Goal: Use online tool/utility: Utilize a website feature to perform a specific function

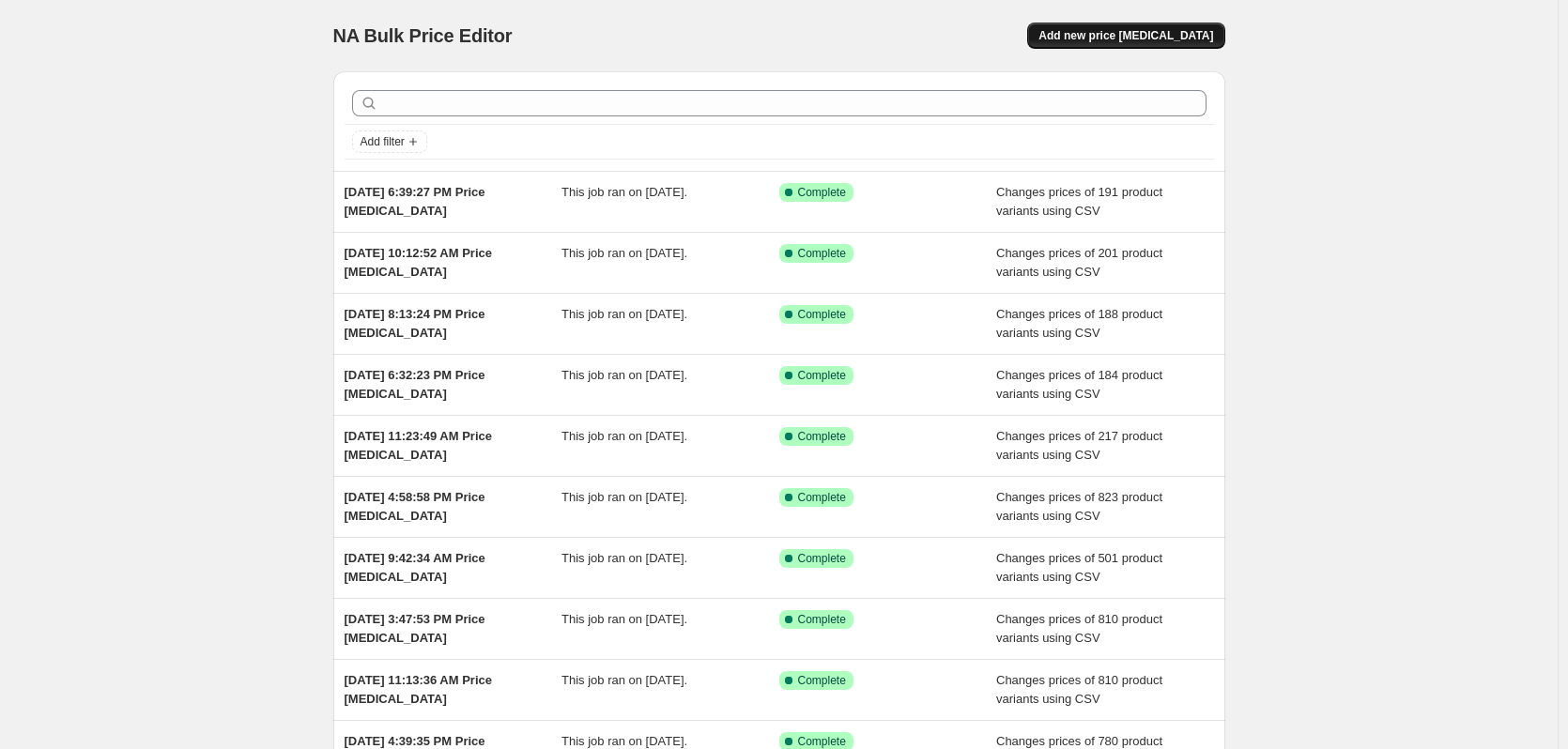
click at [1138, 40] on span "Add new price [MEDICAL_DATA]" at bounding box center [1125, 35] width 175 height 15
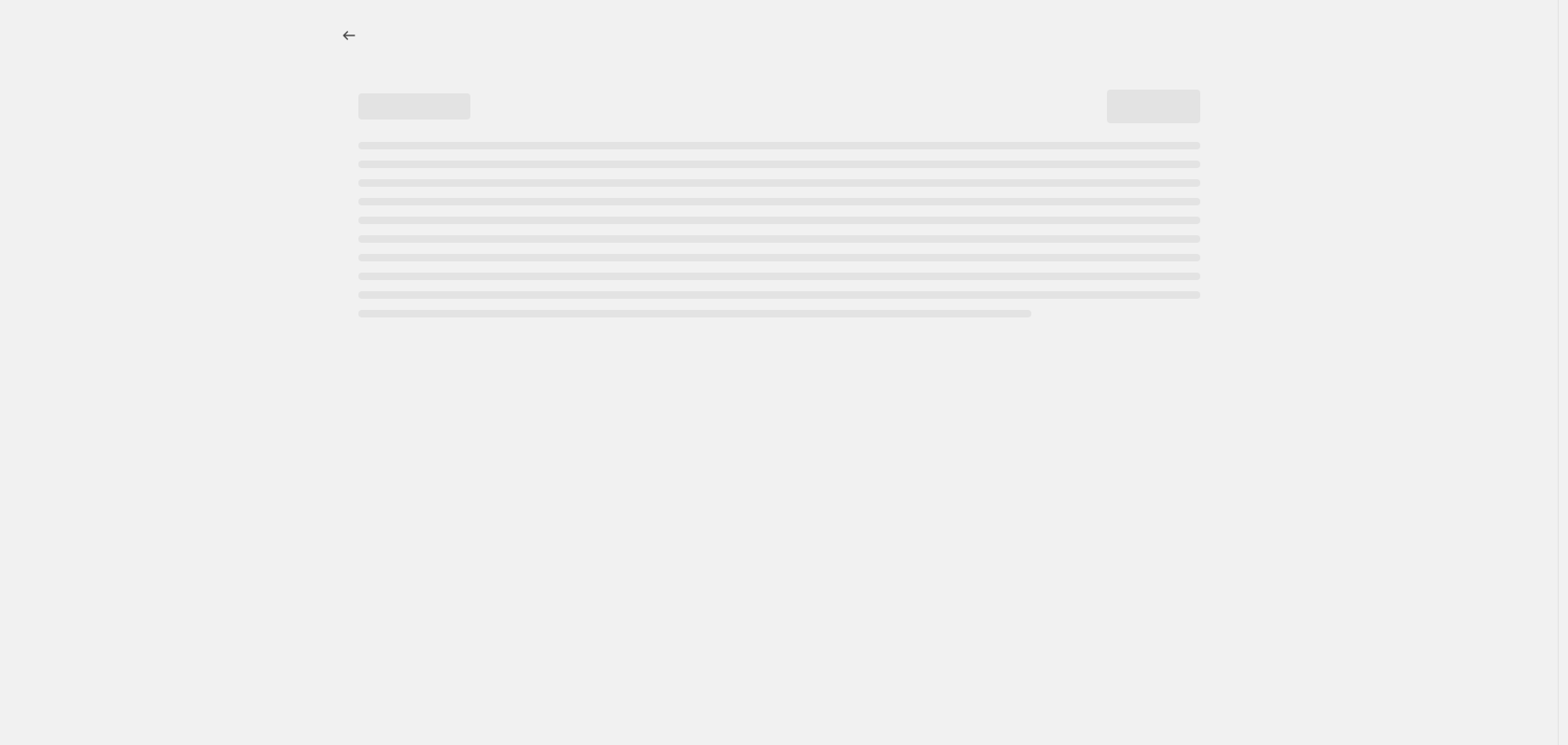
select select "percentage"
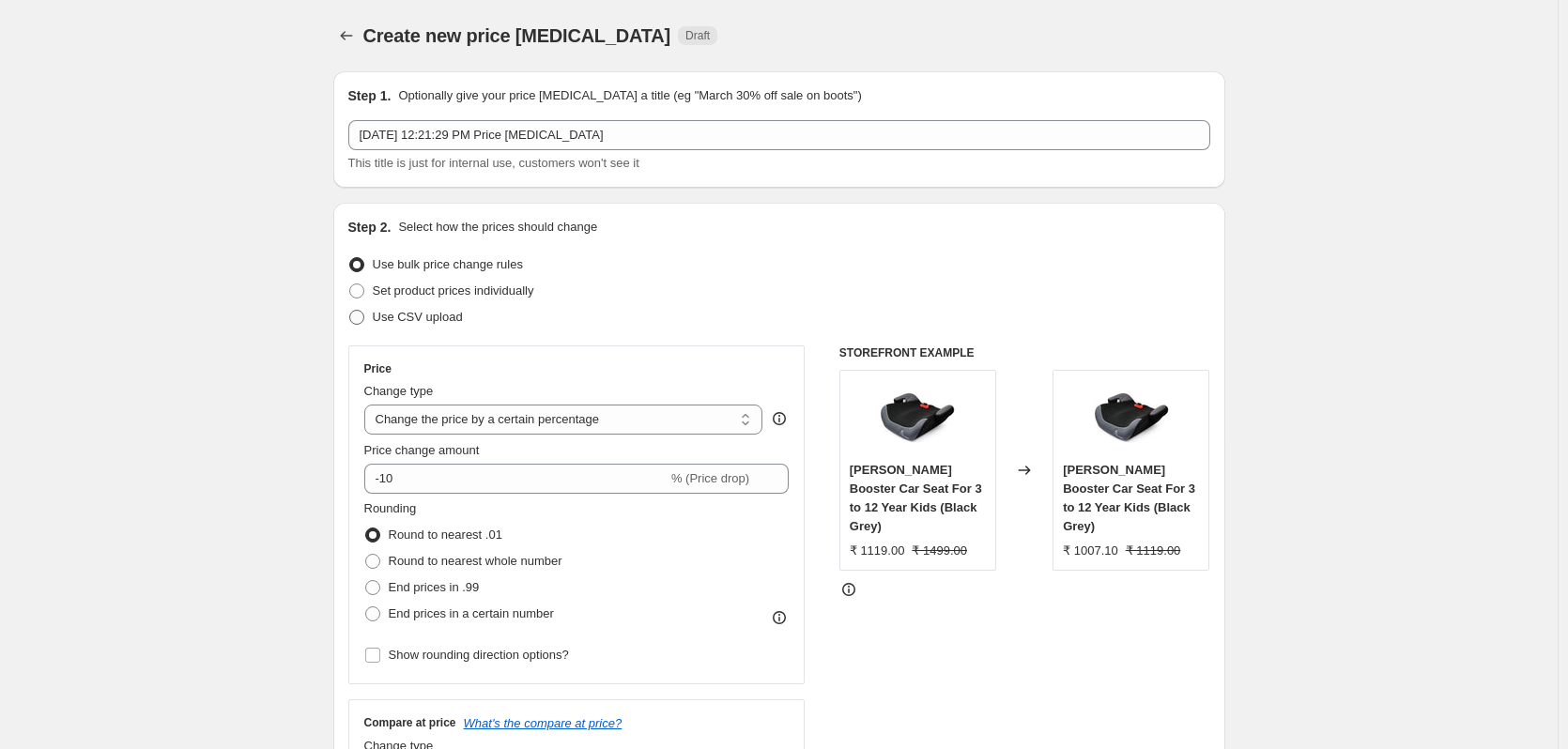
click at [393, 306] on label "Use CSV upload" at bounding box center [405, 317] width 115 height 26
click at [350, 310] on input "Use CSV upload" at bounding box center [349, 310] width 1 height 1
radio input "true"
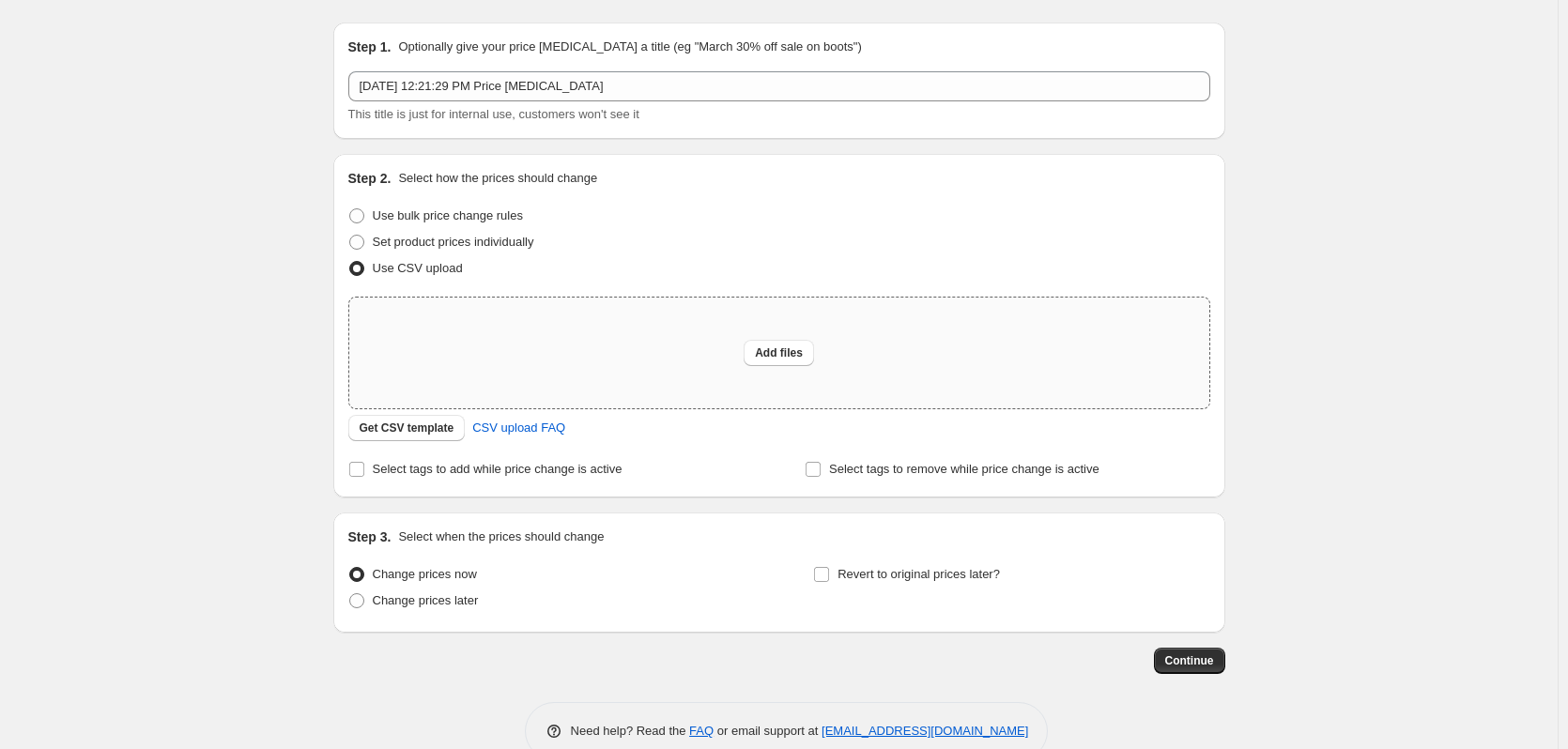
scroll to position [88, 0]
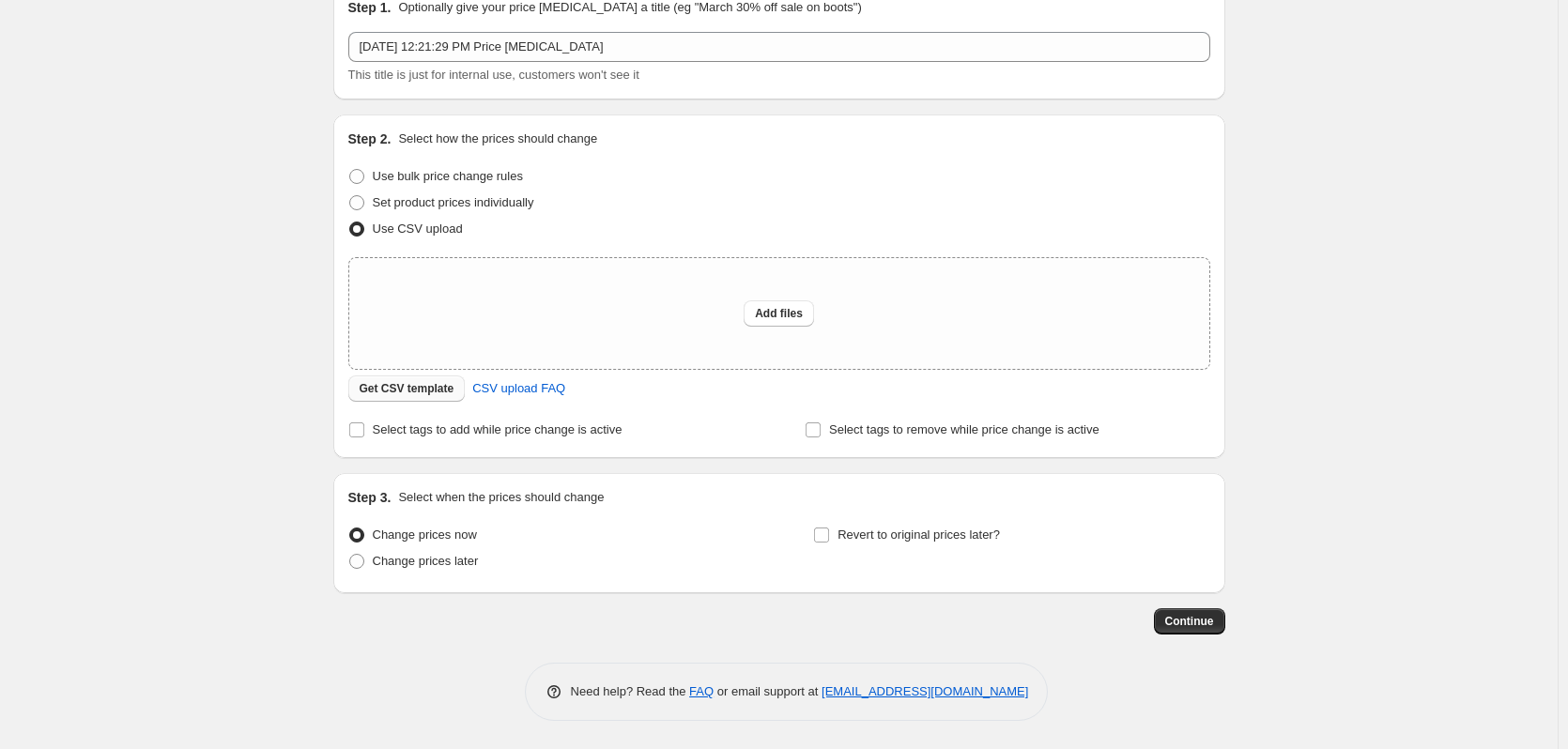
click at [408, 393] on span "Get CSV template" at bounding box center [406, 388] width 95 height 15
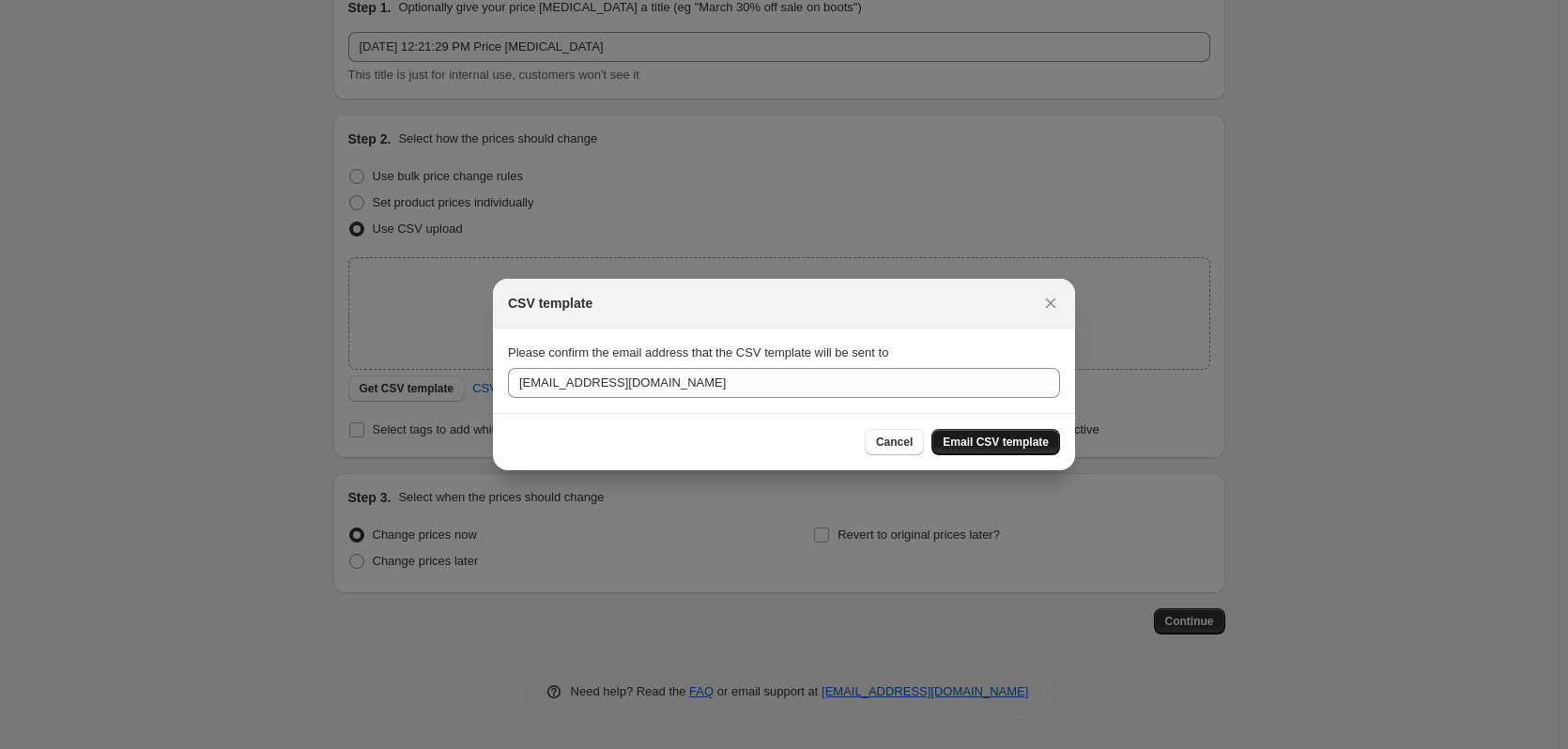
click at [971, 452] on button "Email CSV template" at bounding box center [995, 442] width 129 height 26
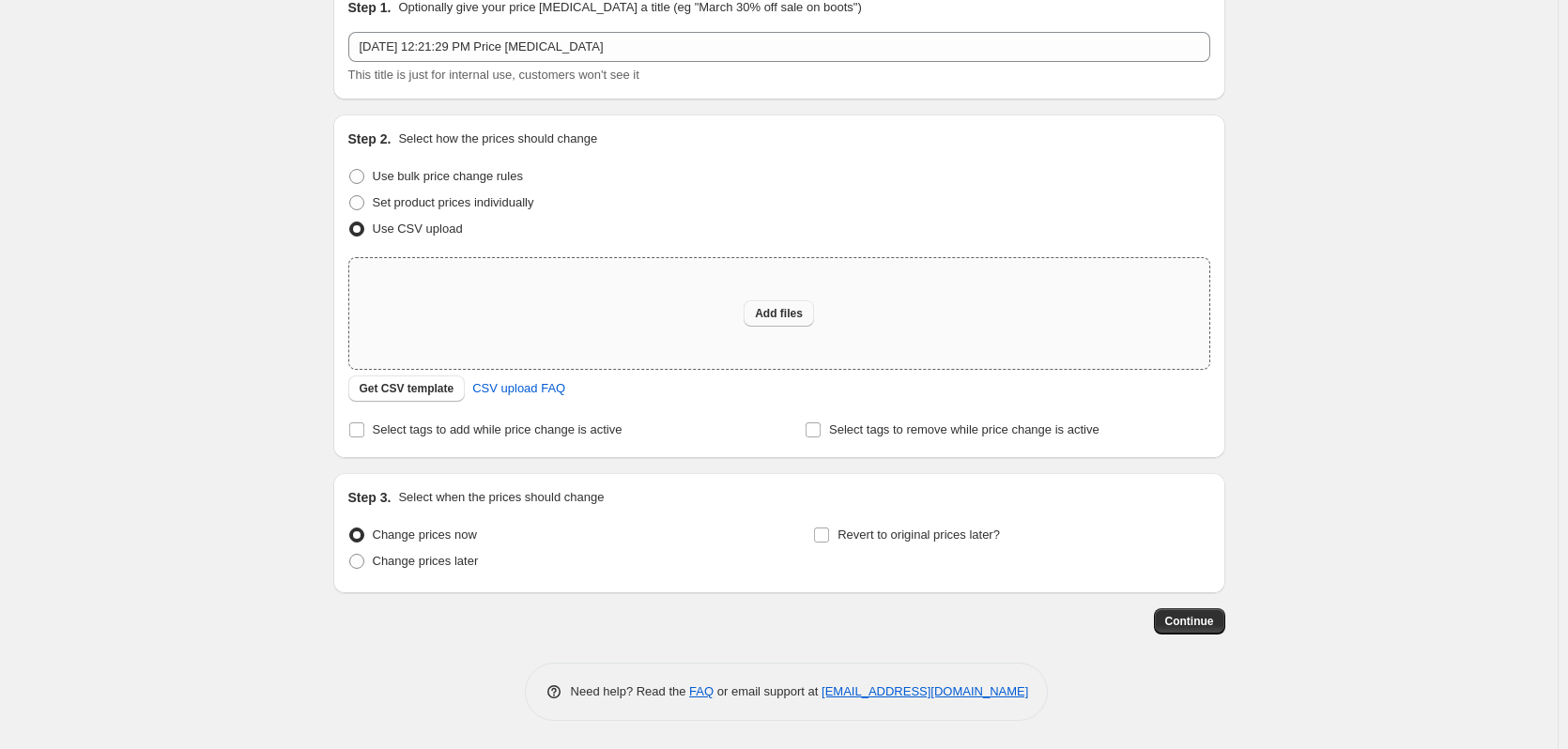
click at [800, 320] on span "Add files" at bounding box center [779, 313] width 48 height 15
type input "C:\fakepath\Revised on [DATE]_[DATE] Deals Website S3P.csv"
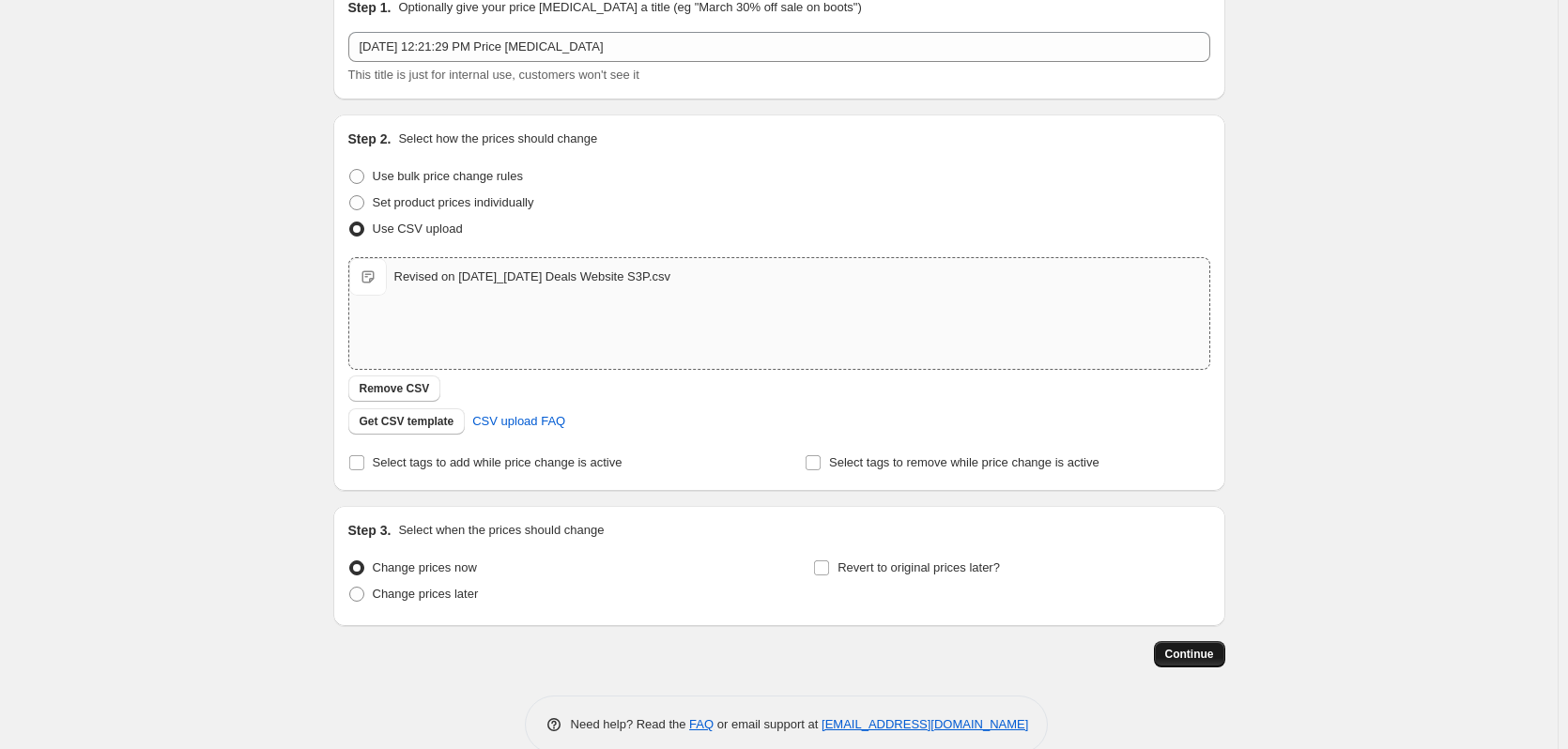
click at [1192, 660] on span "Continue" at bounding box center [1189, 654] width 49 height 15
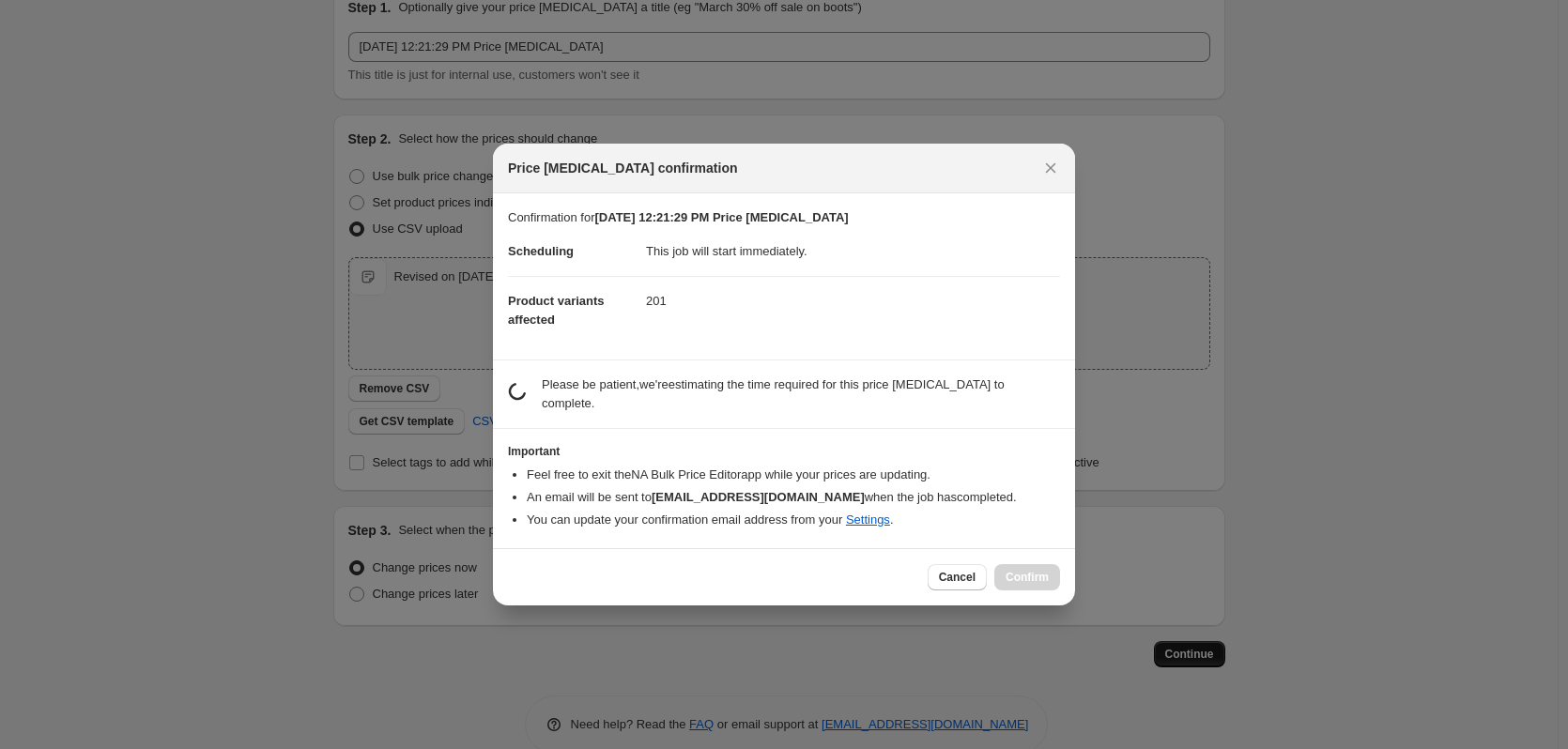
scroll to position [0, 0]
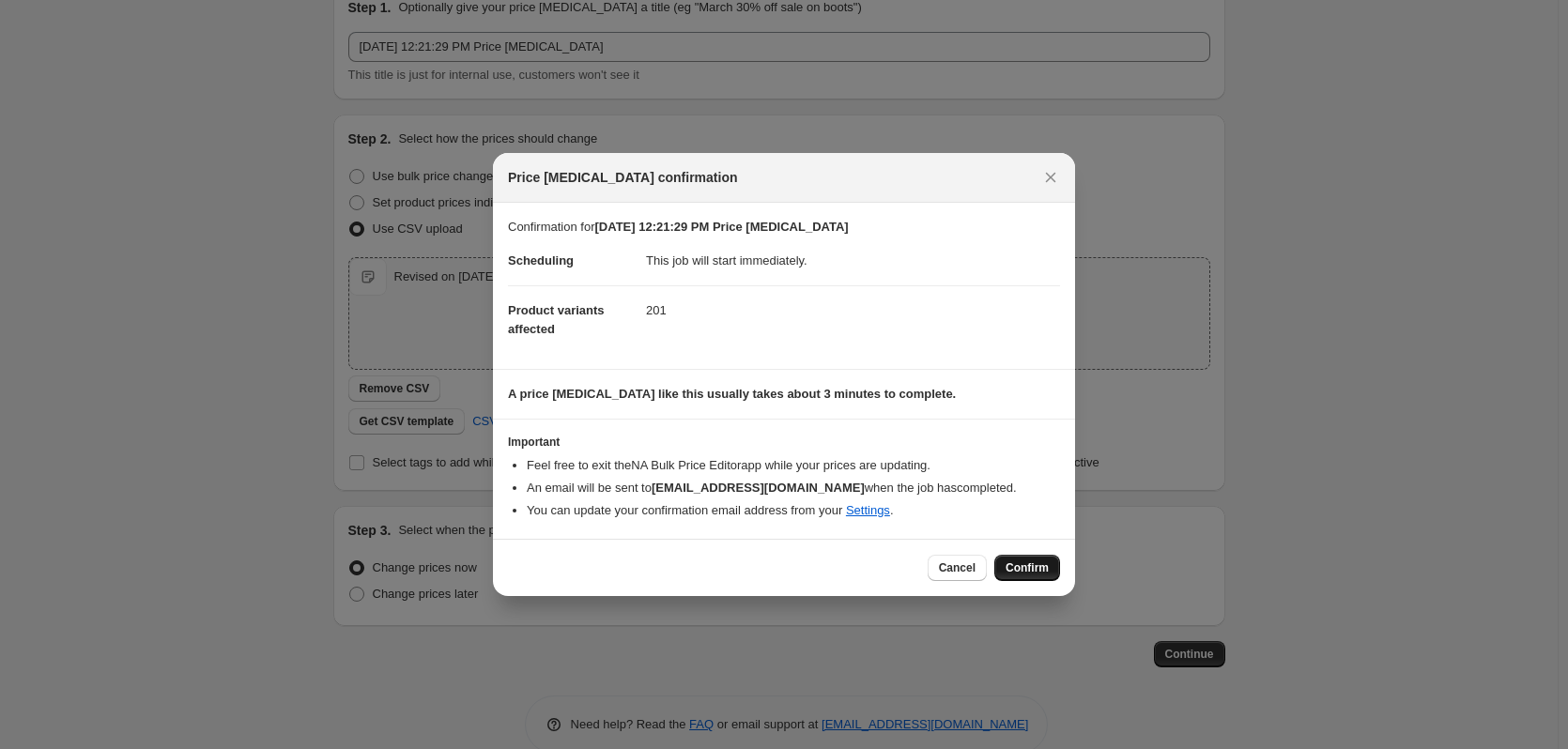
click at [1026, 564] on span "Confirm" at bounding box center [1026, 567] width 43 height 15
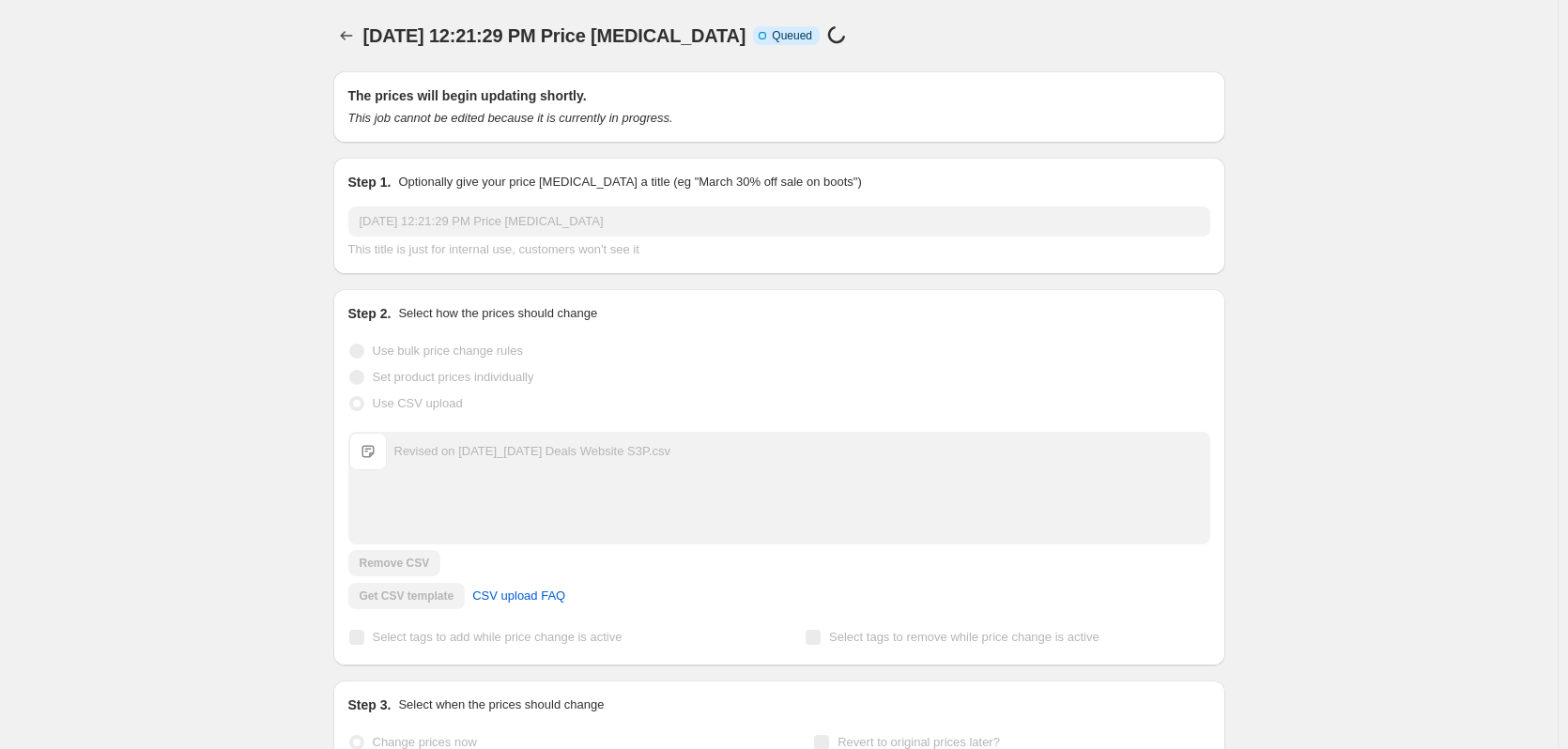
scroll to position [88, 0]
